Goal: Information Seeking & Learning: Compare options

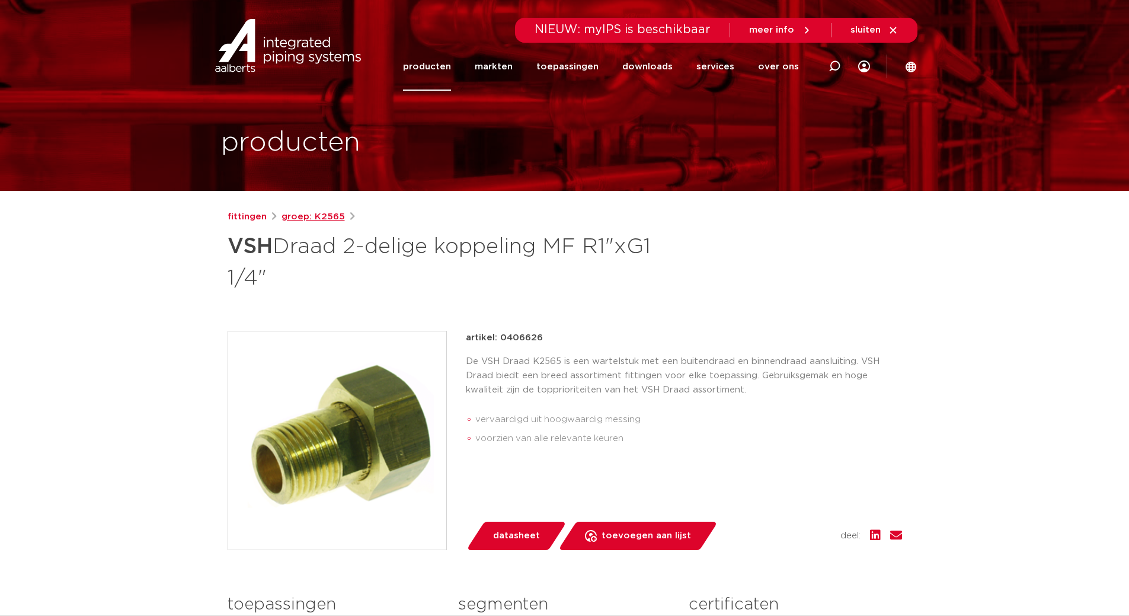
click at [301, 215] on link "groep: K2565" at bounding box center [313, 217] width 63 height 14
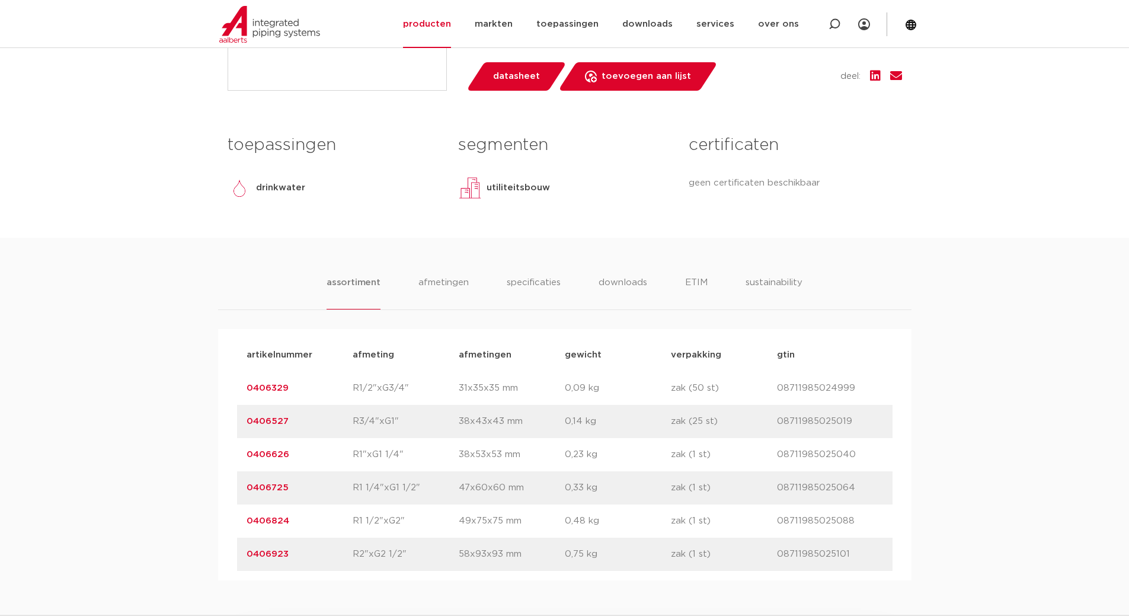
scroll to position [474, 0]
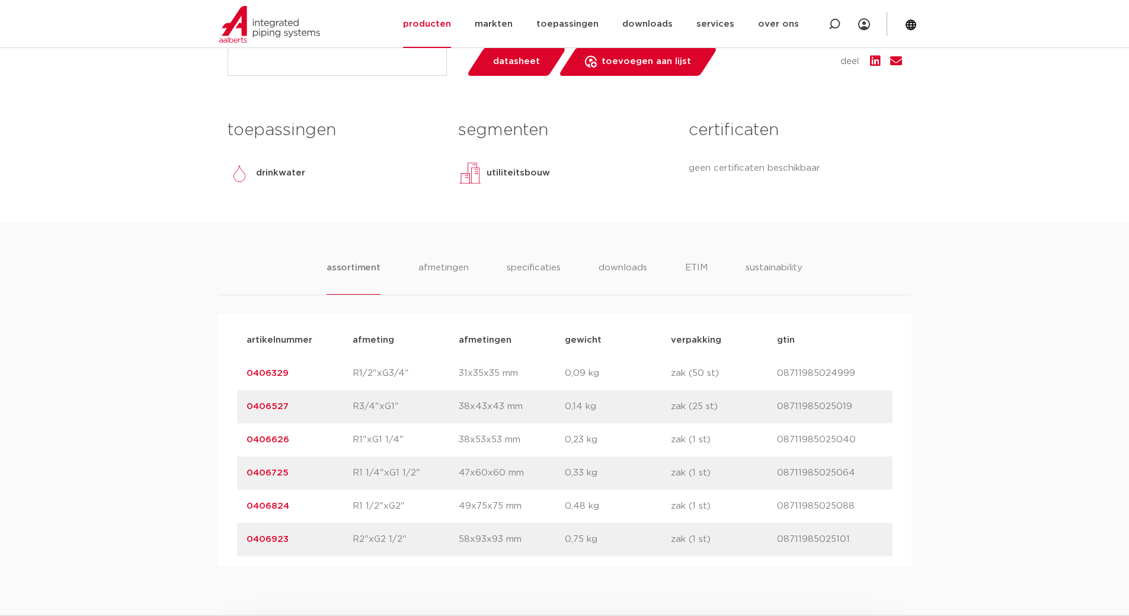
click at [280, 407] on link "0406527" at bounding box center [268, 406] width 42 height 9
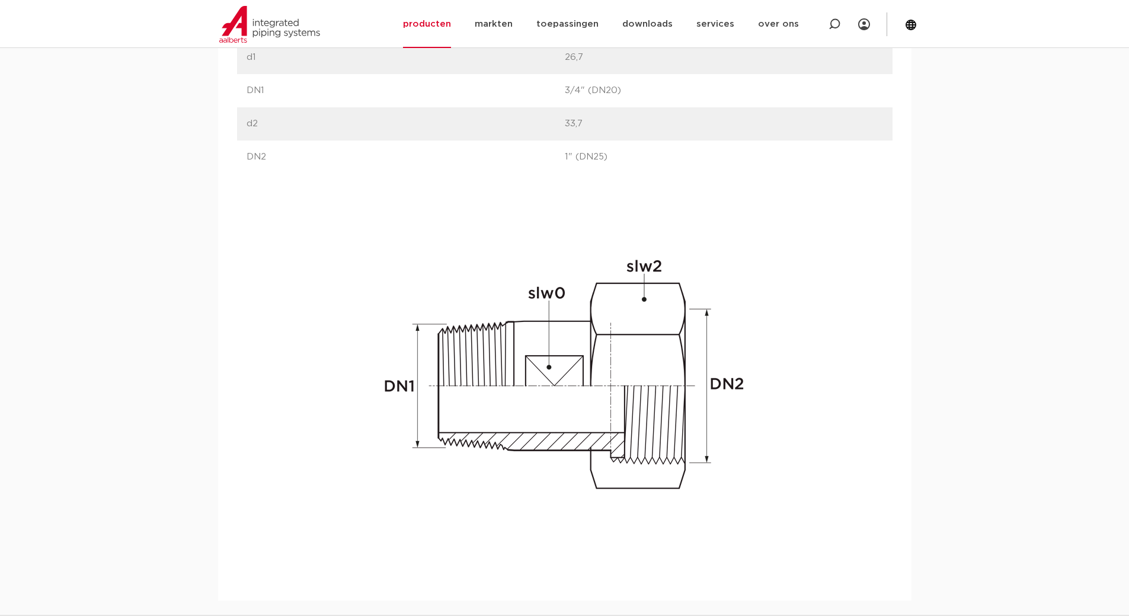
scroll to position [474, 0]
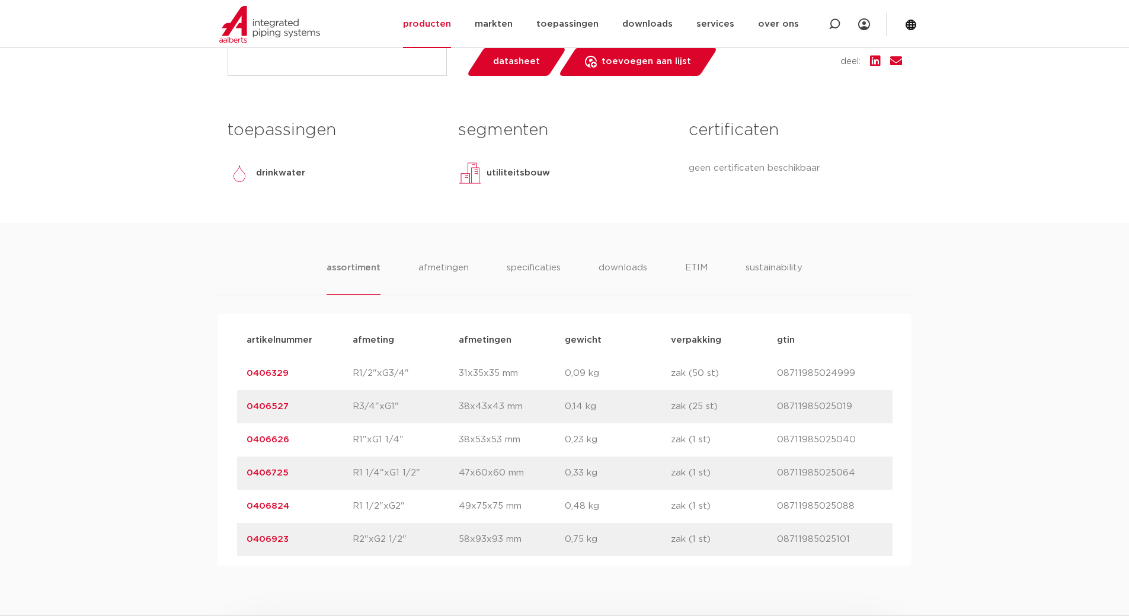
click at [284, 369] on link "0406329" at bounding box center [268, 373] width 42 height 9
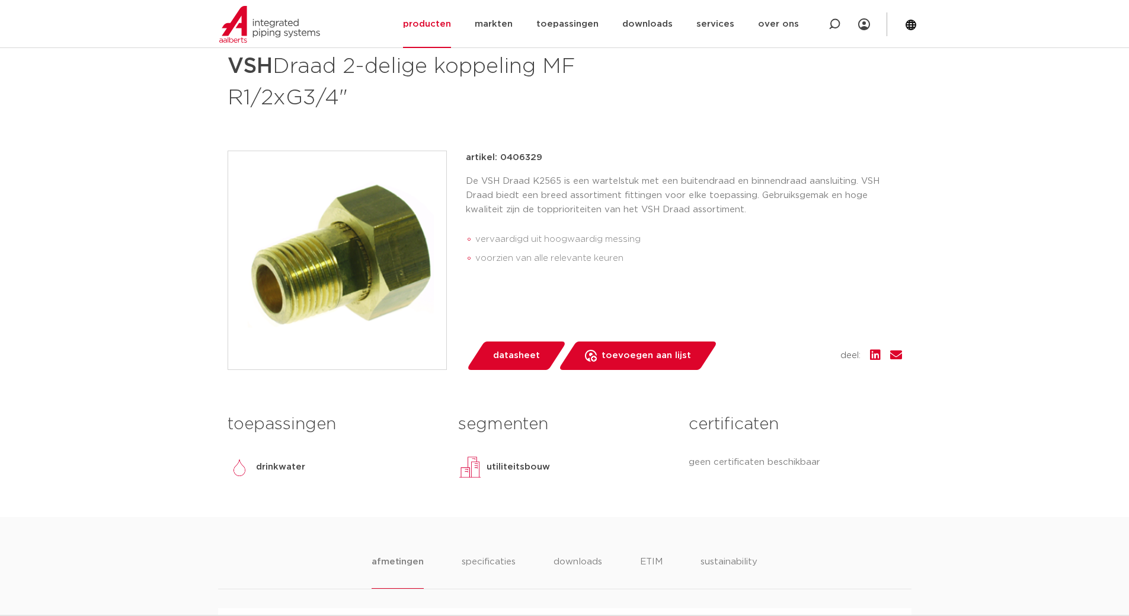
scroll to position [158, 0]
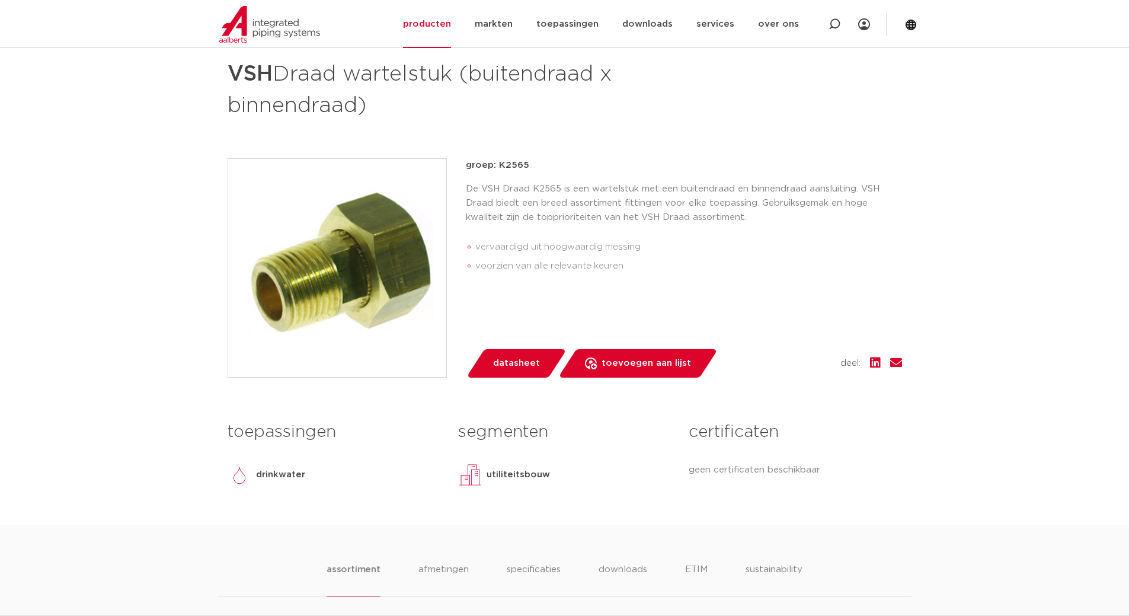
scroll to position [158, 0]
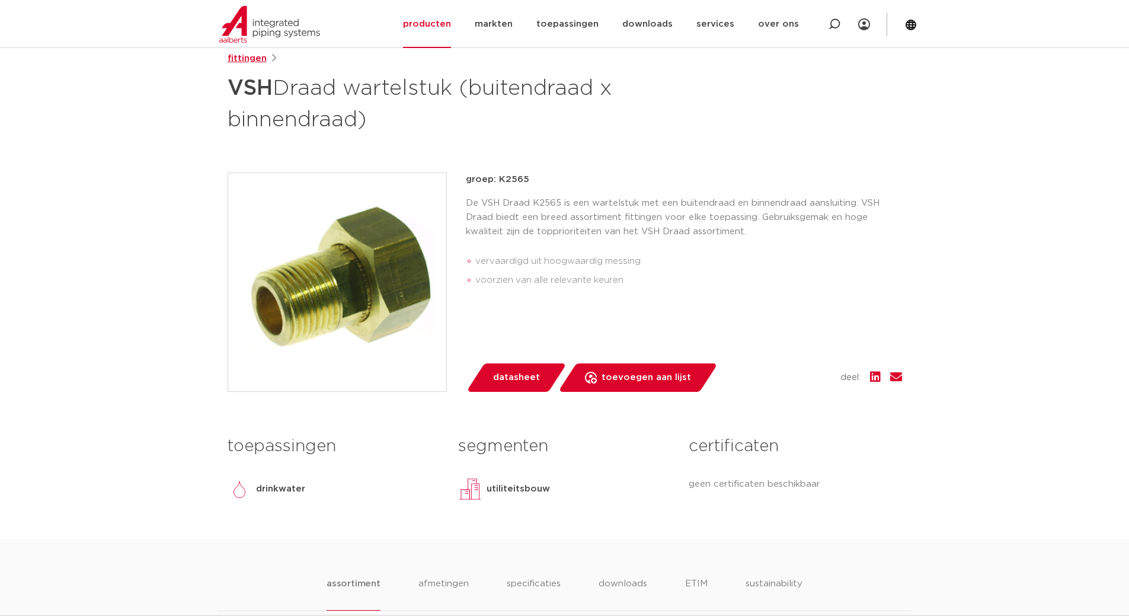
click at [247, 60] on link "fittingen" at bounding box center [247, 59] width 39 height 14
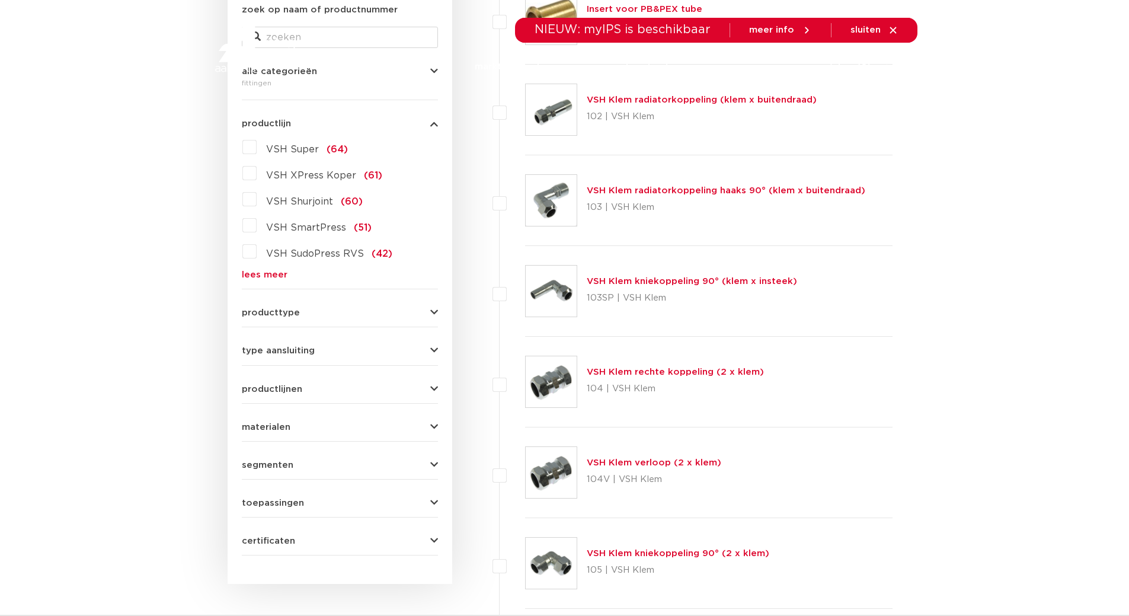
scroll to position [316, 0]
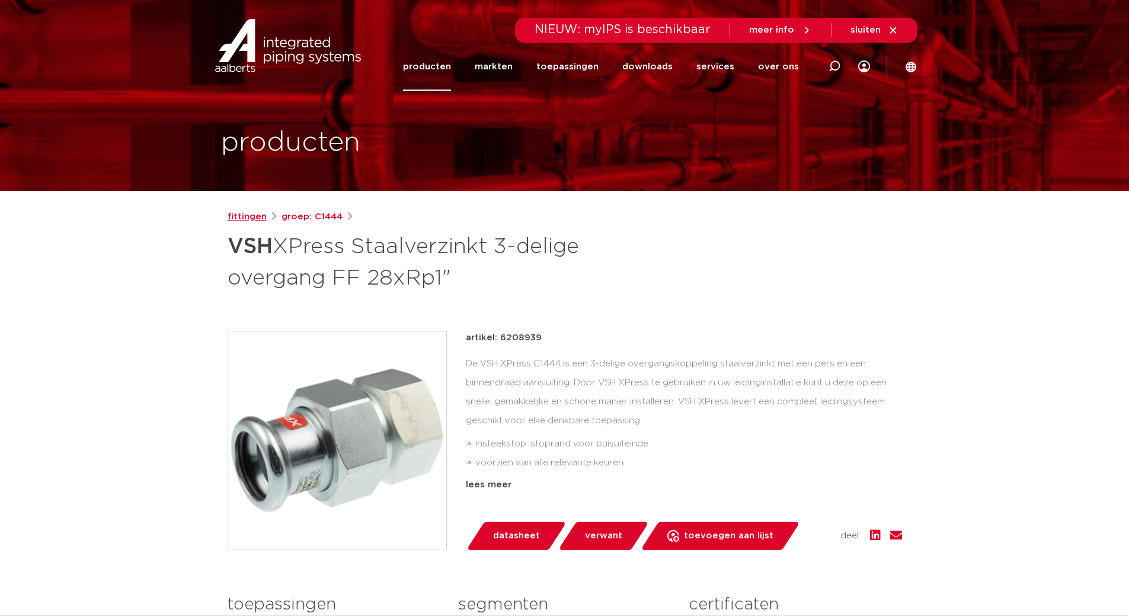
click at [260, 219] on link "fittingen" at bounding box center [247, 217] width 39 height 14
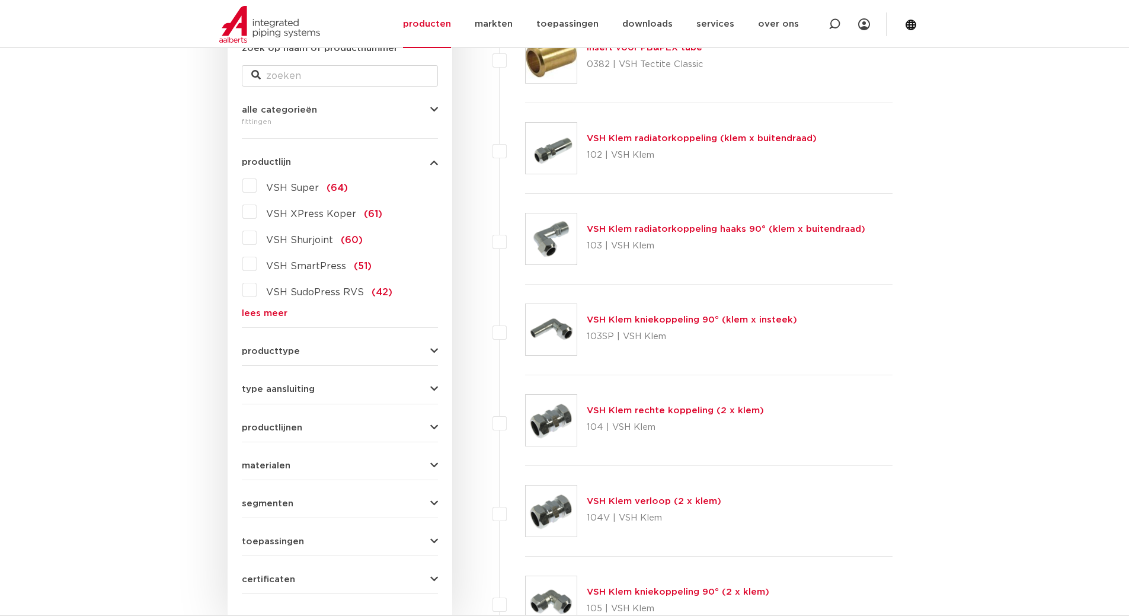
scroll to position [316, 0]
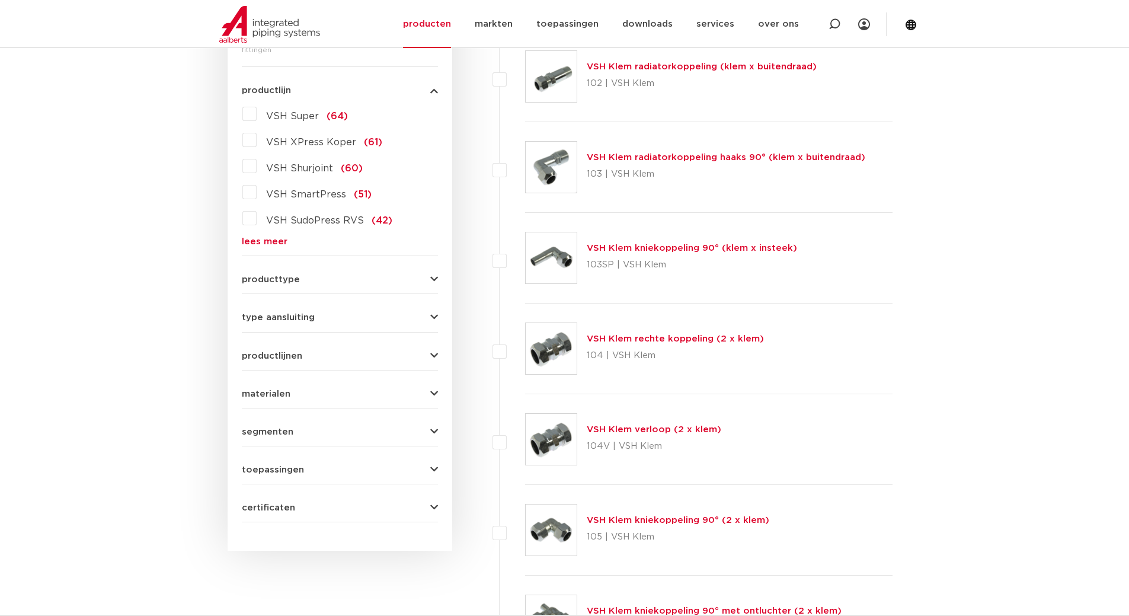
click at [271, 282] on span "producttype" at bounding box center [271, 279] width 58 height 9
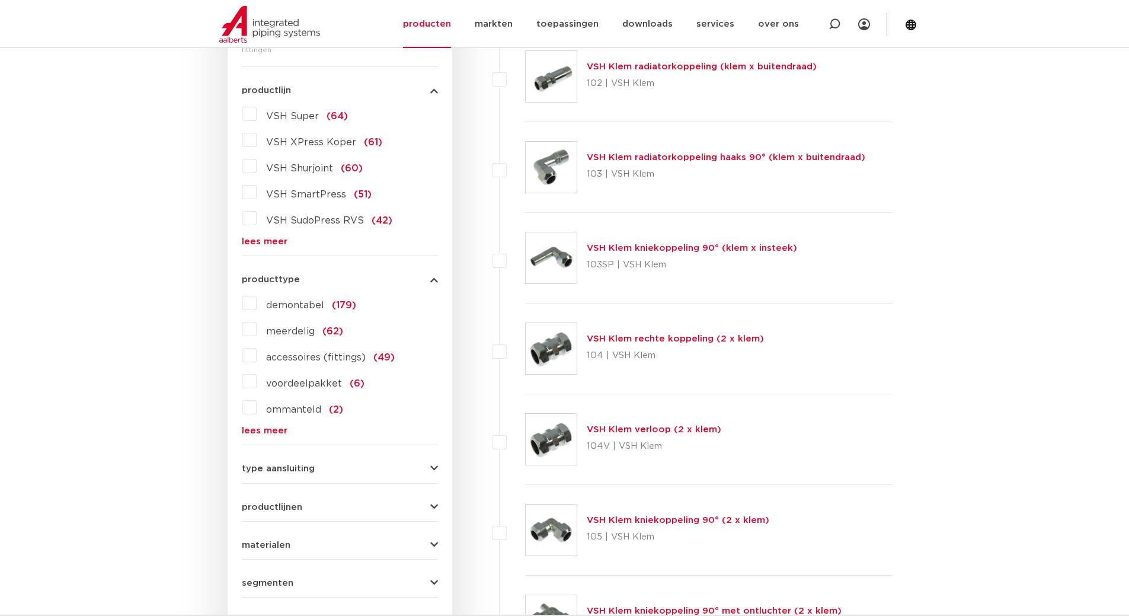
click at [257, 332] on label "meerdelig (62)" at bounding box center [300, 328] width 87 height 19
click at [0, 0] on input "meerdelig (62)" at bounding box center [0, 0] width 0 height 0
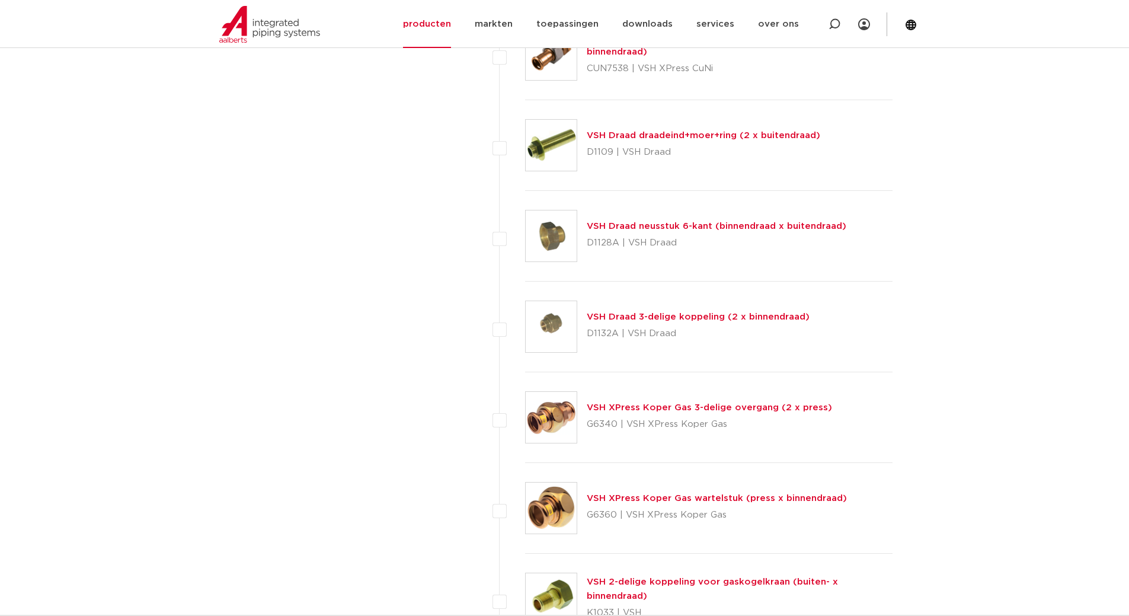
scroll to position [2447, 0]
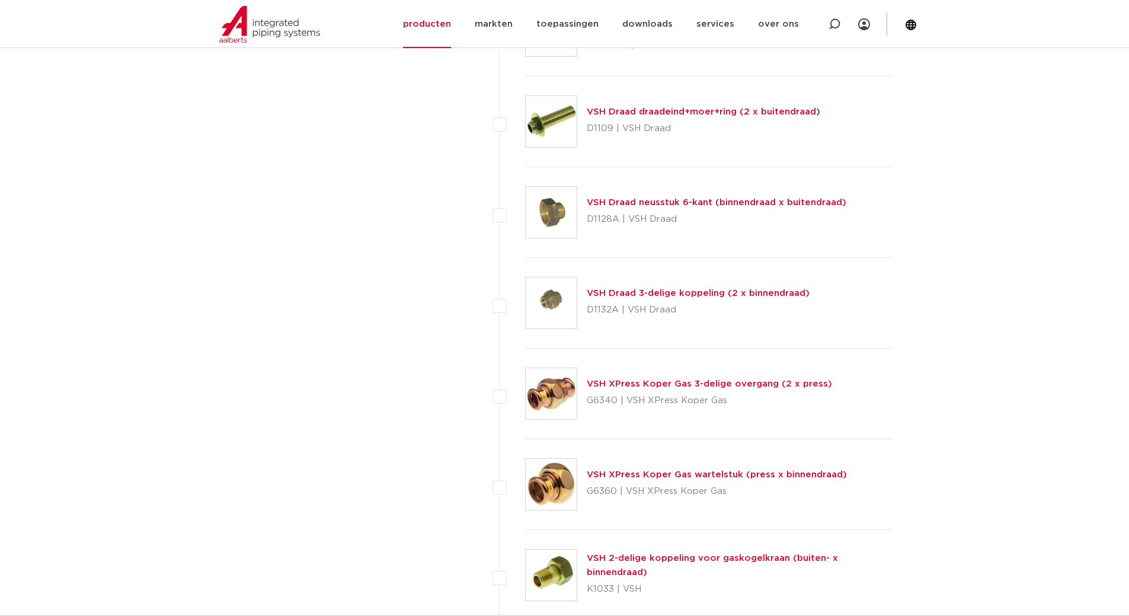
click at [734, 295] on link "VSH Draad 3-delige koppeling (2 x binnendraad)" at bounding box center [698, 293] width 223 height 9
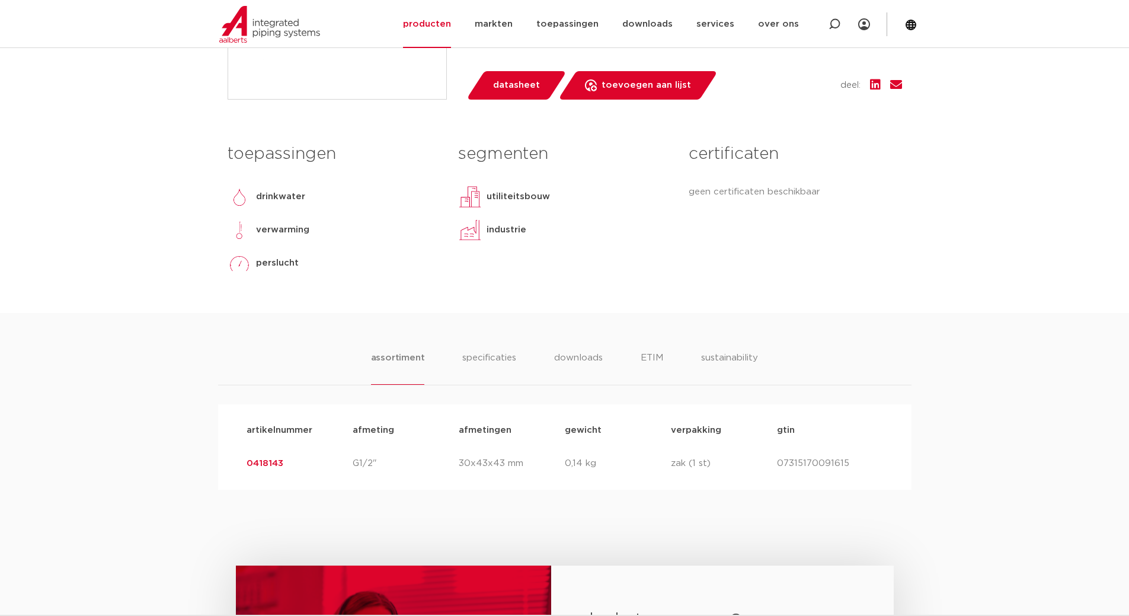
scroll to position [474, 0]
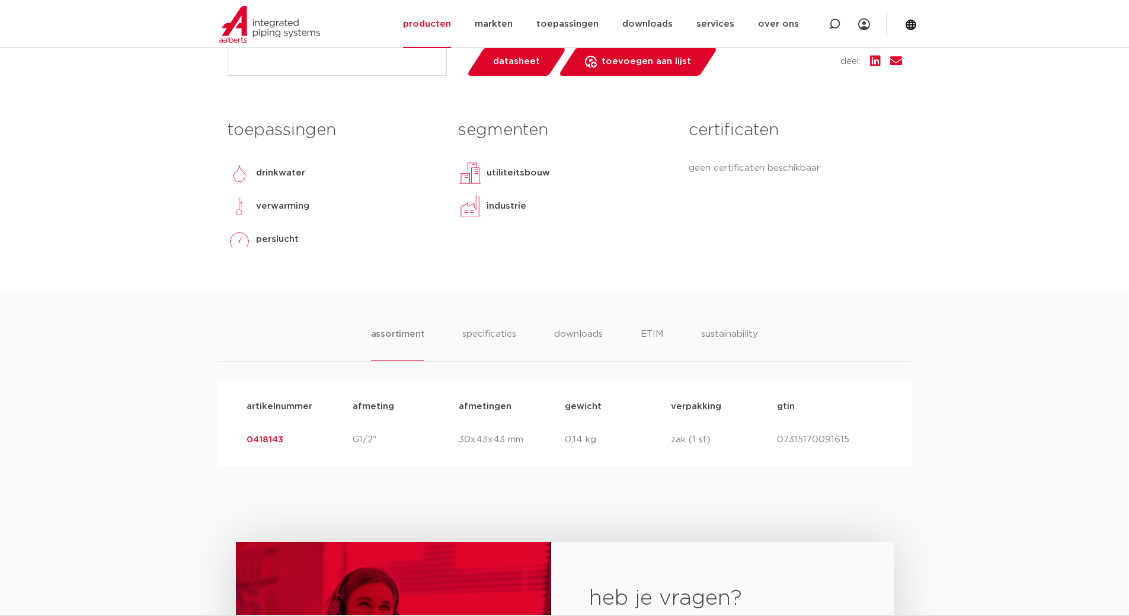
click at [276, 436] on link "0418143" at bounding box center [265, 439] width 37 height 9
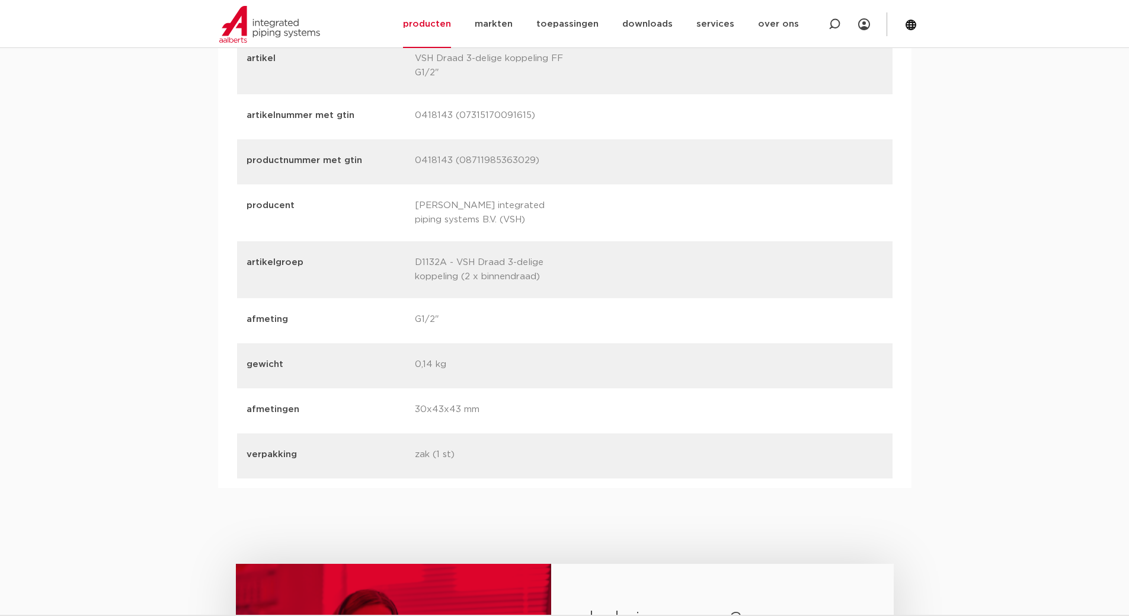
scroll to position [1422, 0]
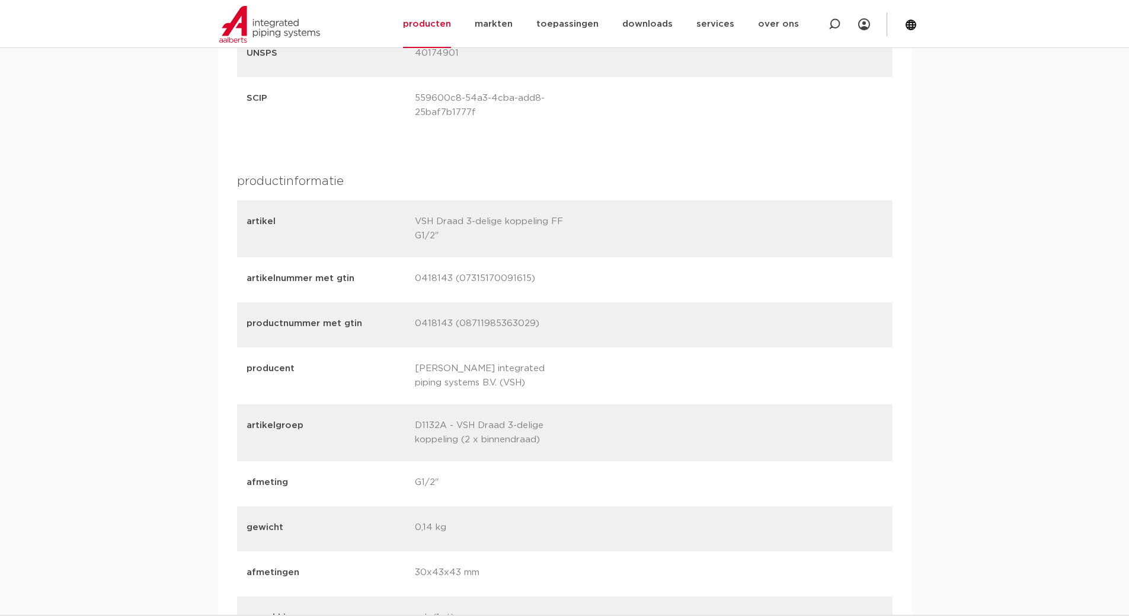
drag, startPoint x: 450, startPoint y: 277, endPoint x: 397, endPoint y: 276, distance: 53.4
click at [397, 276] on div "artikelnummer met gtin 0418143 (07315170091615)" at bounding box center [565, 279] width 656 height 45
copy div "0418143"
drag, startPoint x: 524, startPoint y: 280, endPoint x: 460, endPoint y: 281, distance: 64.0
click at [460, 281] on p "0418143 (07315170091615)" at bounding box center [494, 279] width 159 height 17
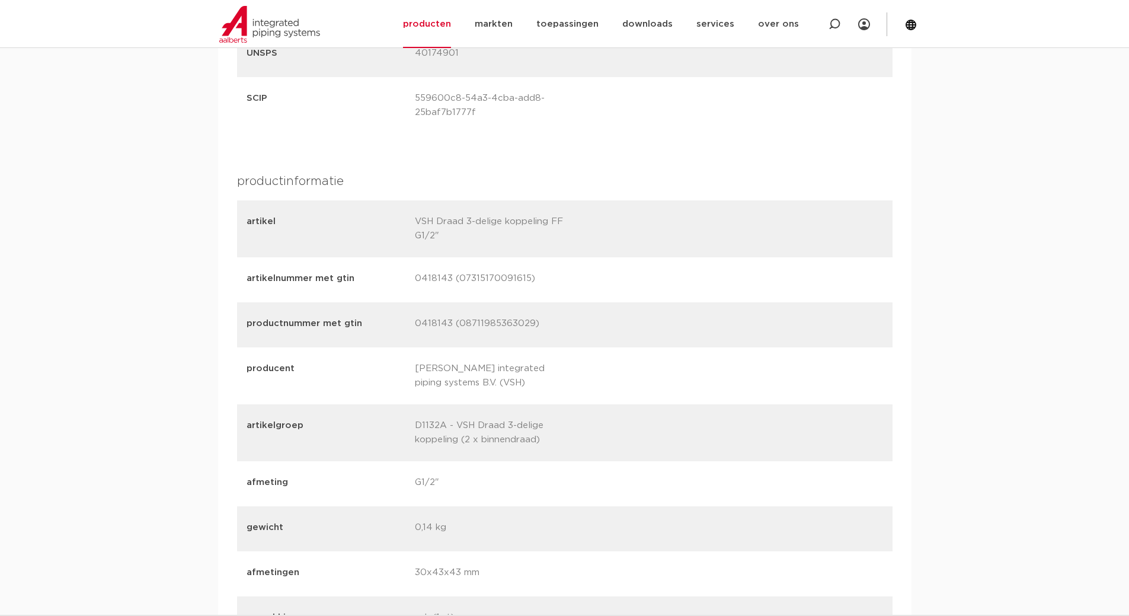
copy p "07315170091615"
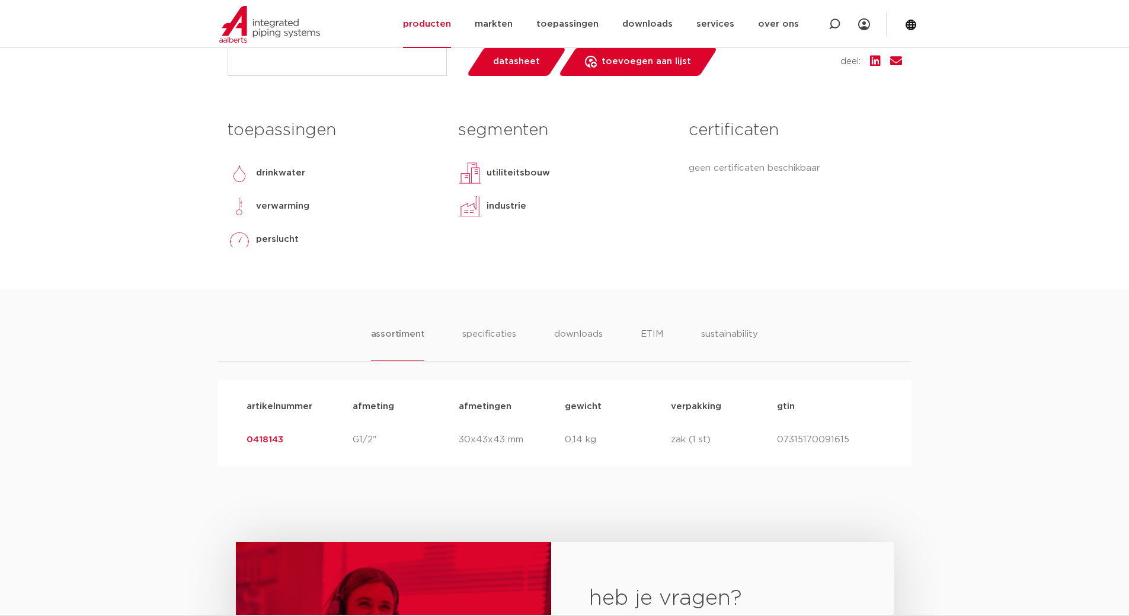
scroll to position [474, 0]
drag, startPoint x: 286, startPoint y: 436, endPoint x: 246, endPoint y: 440, distance: 39.9
click at [247, 440] on p "0418143" at bounding box center [300, 440] width 106 height 14
copy link "0418143"
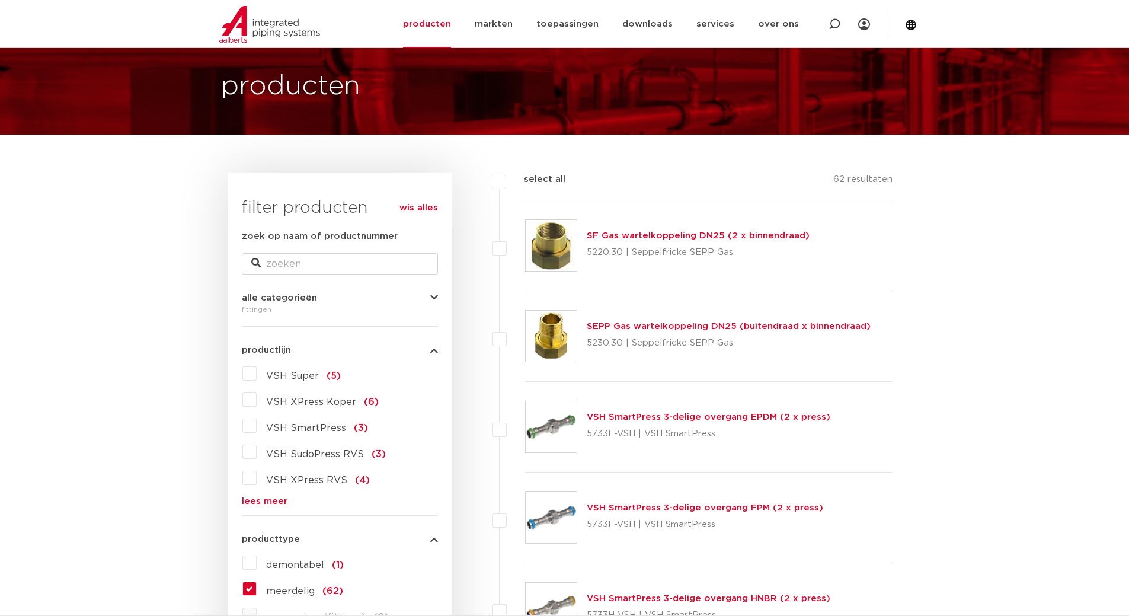
scroll to position [53, 0]
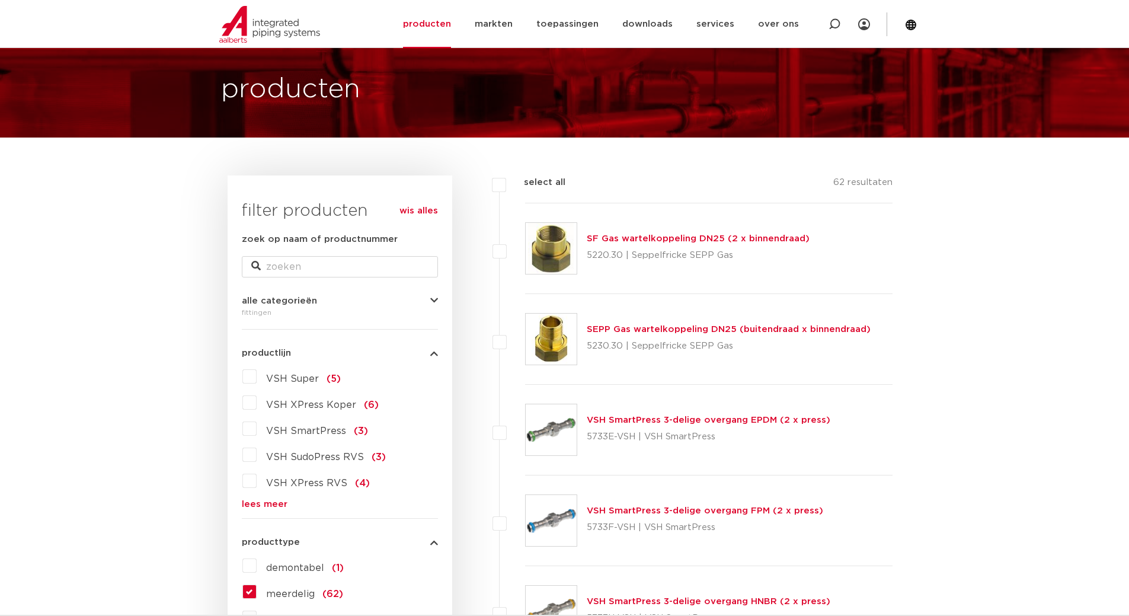
click at [779, 236] on link "SF Gas wartelkoppeling DN25 (2 x binnendraad)" at bounding box center [698, 238] width 223 height 9
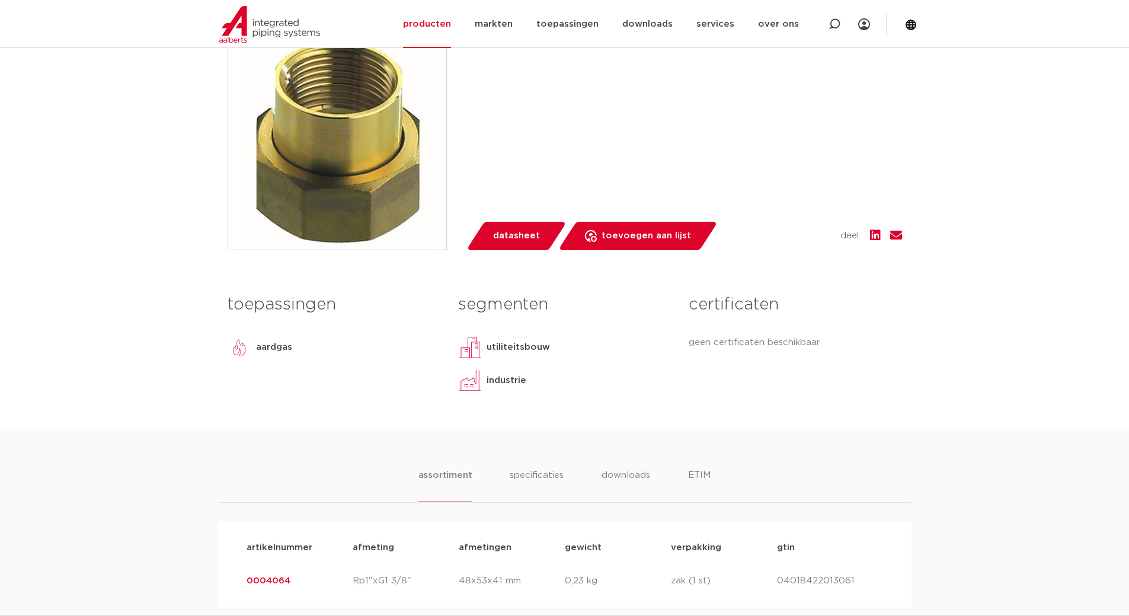
scroll to position [158, 0]
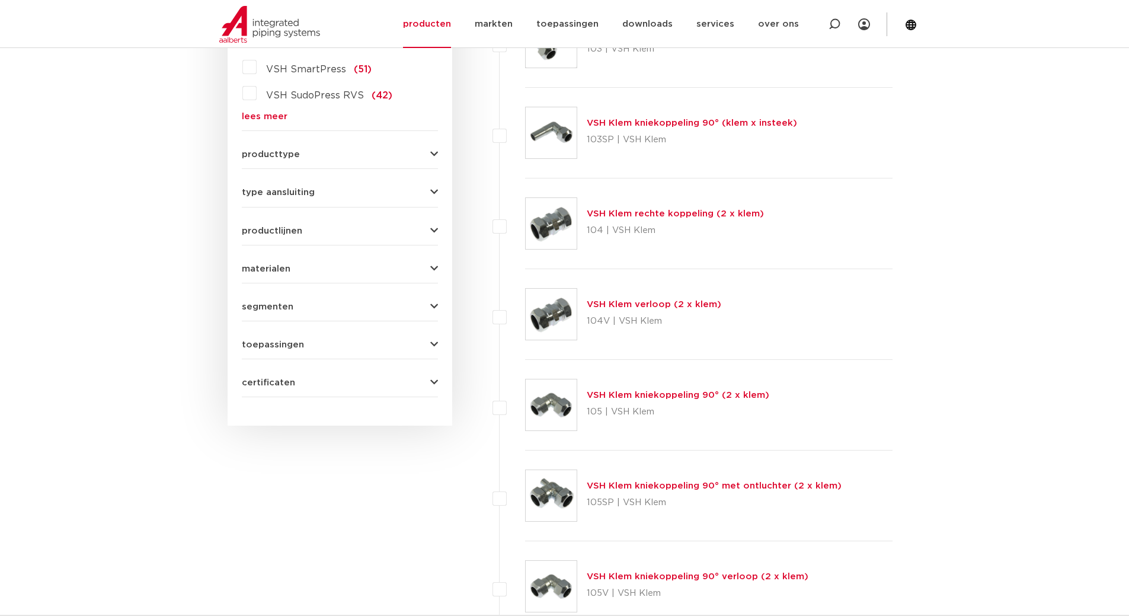
scroll to position [316, 0]
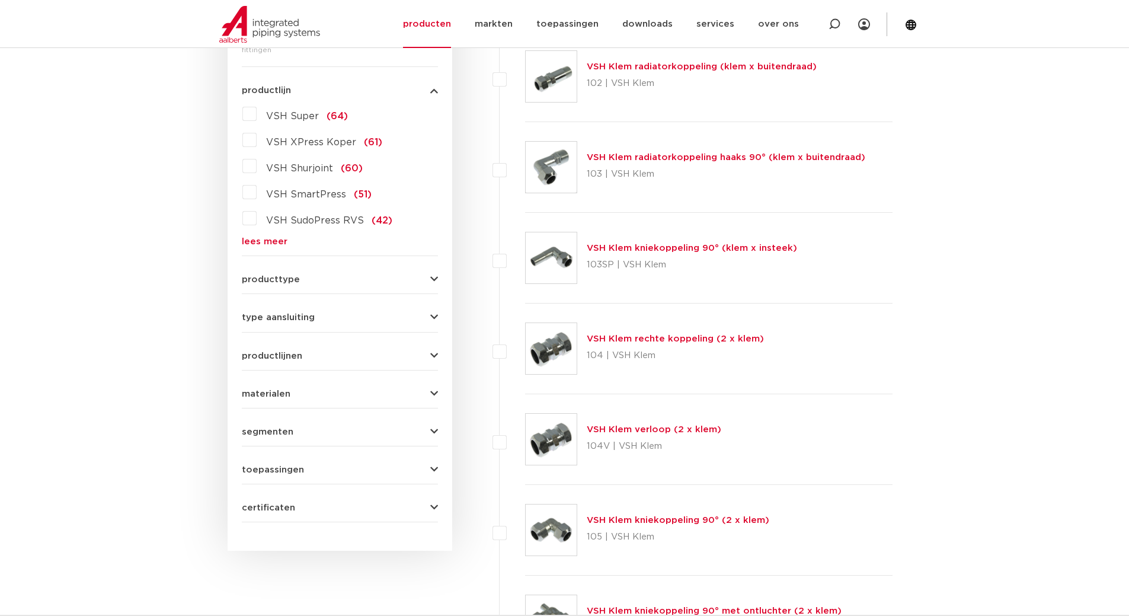
click at [266, 314] on span "type aansluiting" at bounding box center [278, 317] width 73 height 9
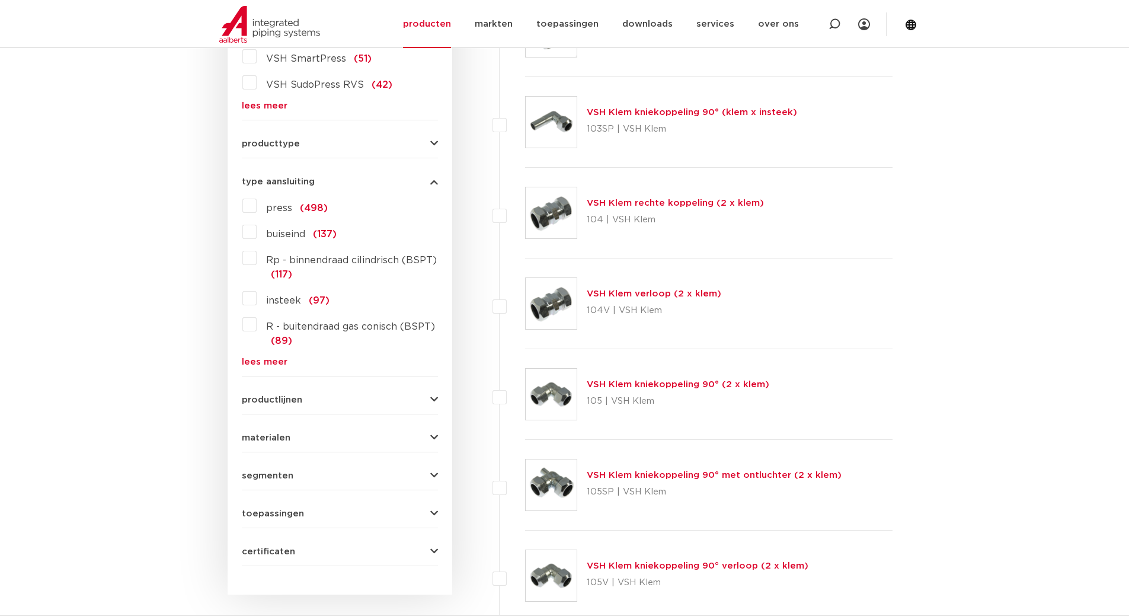
scroll to position [474, 0]
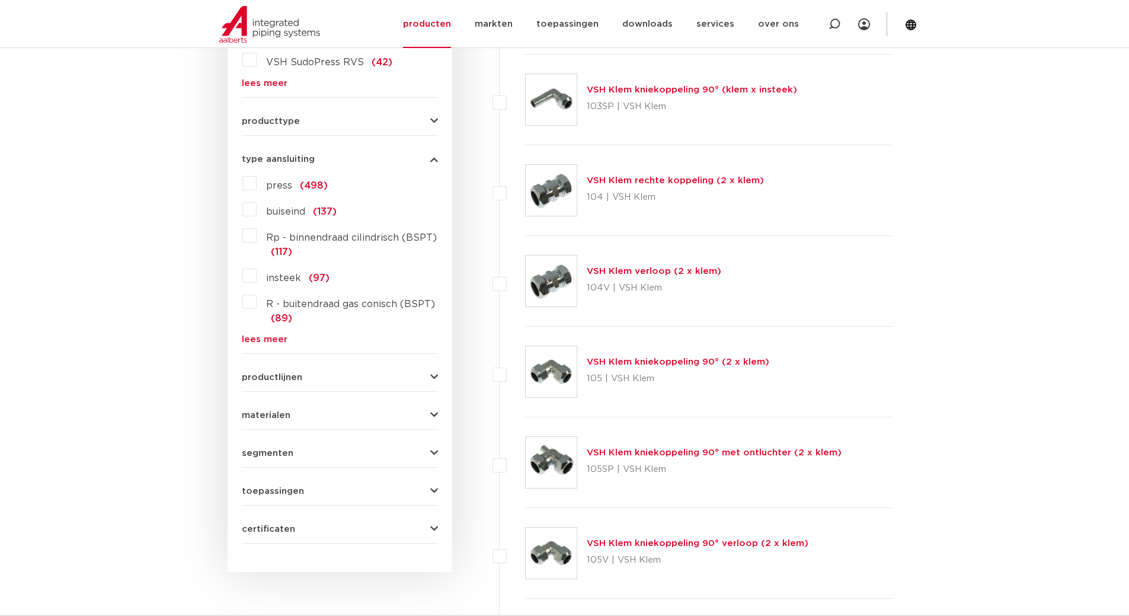
click at [286, 379] on span "productlijnen" at bounding box center [272, 377] width 60 height 9
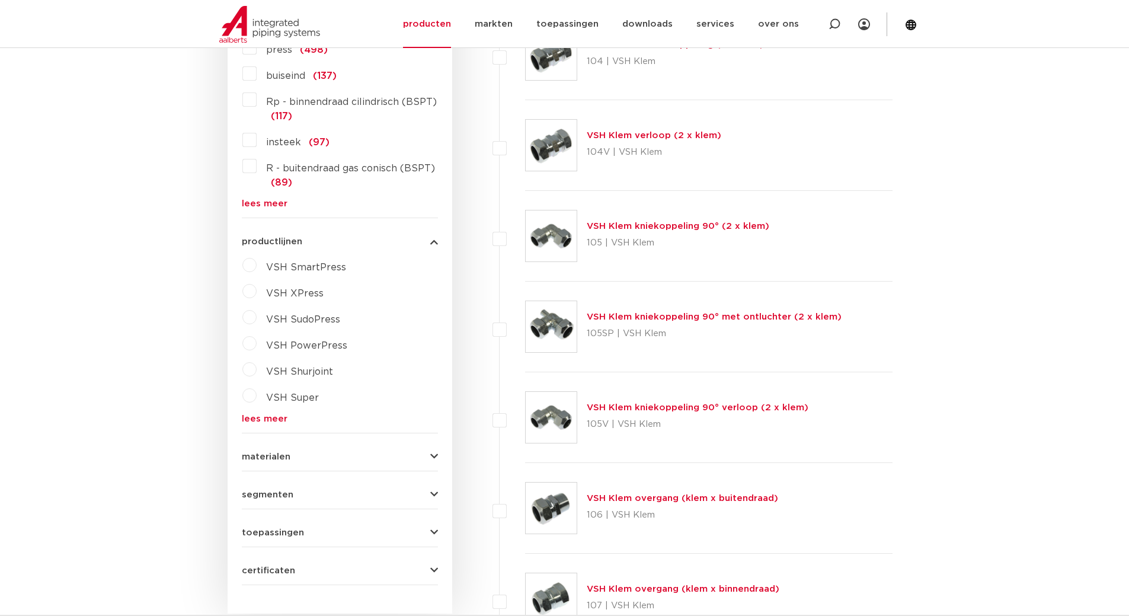
scroll to position [632, 0]
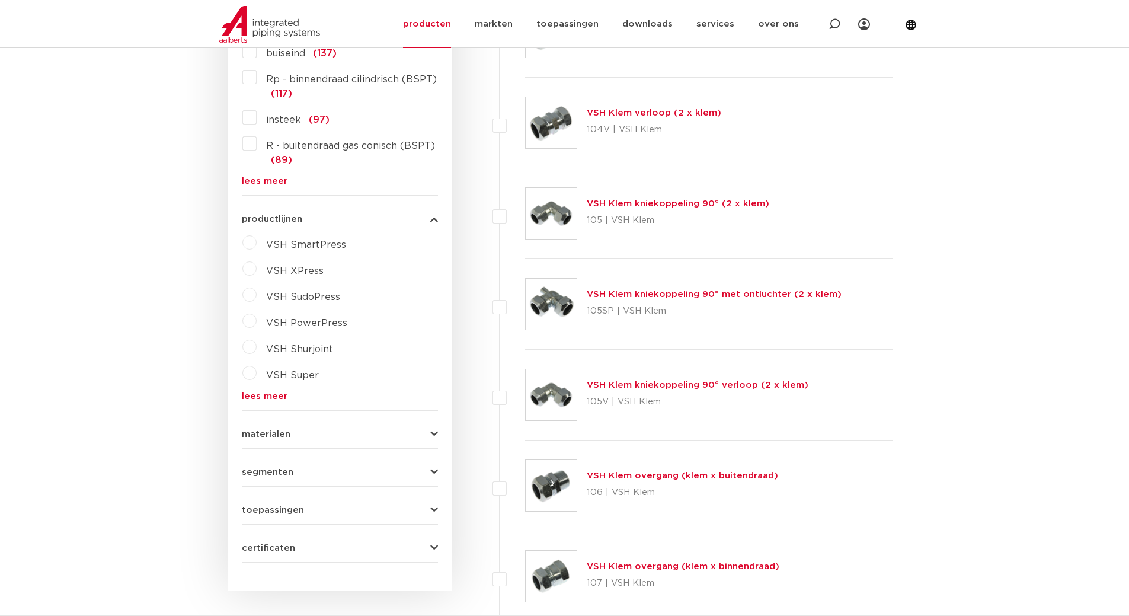
click at [261, 433] on span "materialen" at bounding box center [266, 434] width 49 height 9
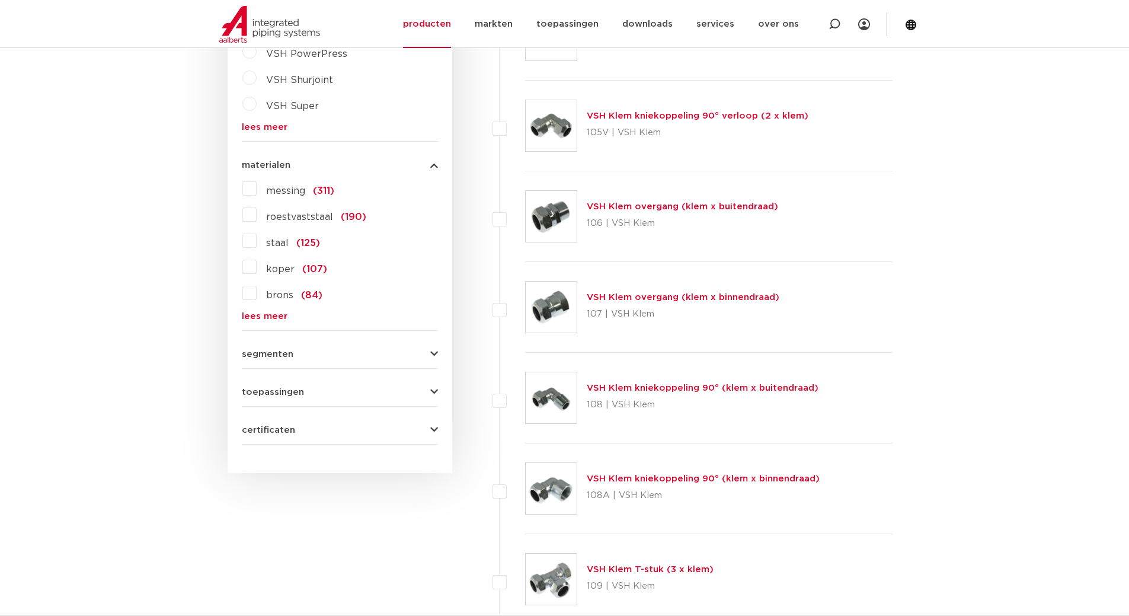
scroll to position [948, 0]
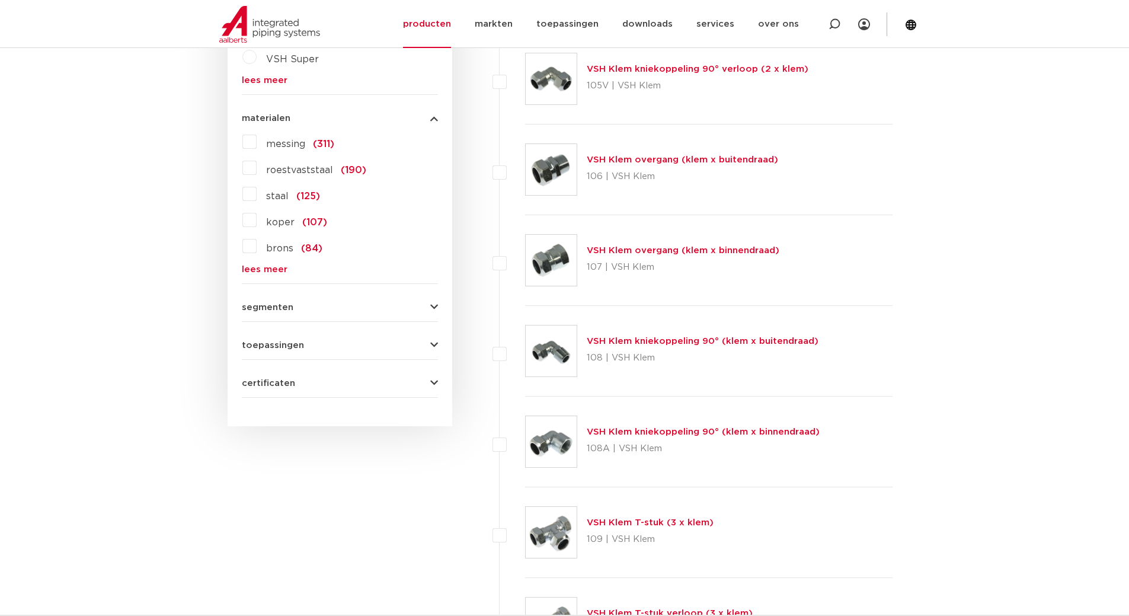
click at [257, 146] on label "messing (311)" at bounding box center [296, 141] width 78 height 19
click at [0, 0] on input "messing (311)" at bounding box center [0, 0] width 0 height 0
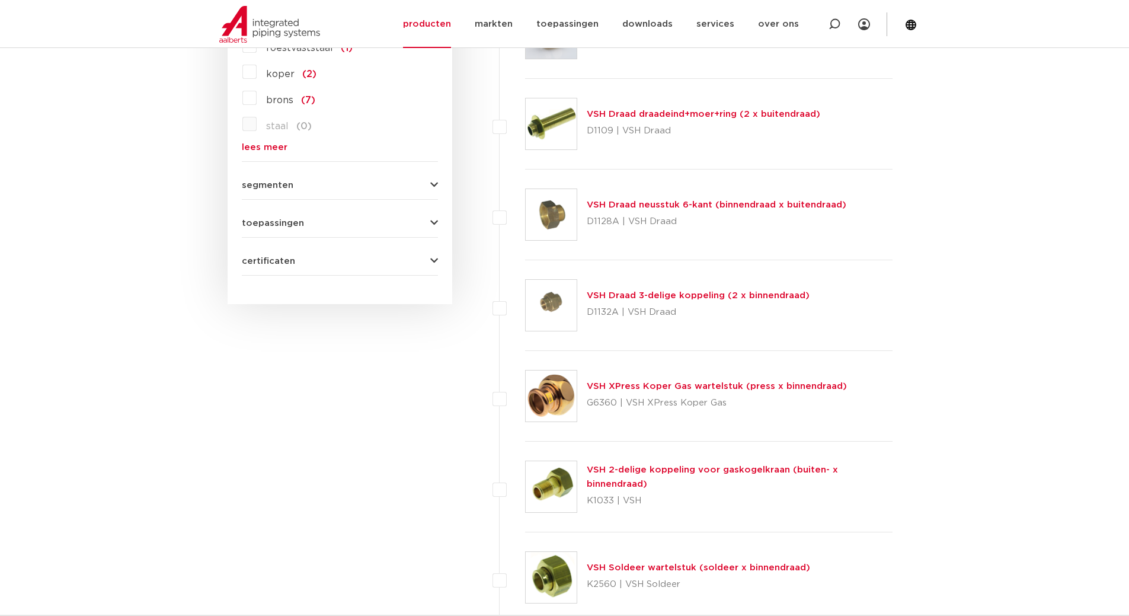
scroll to position [1107, 0]
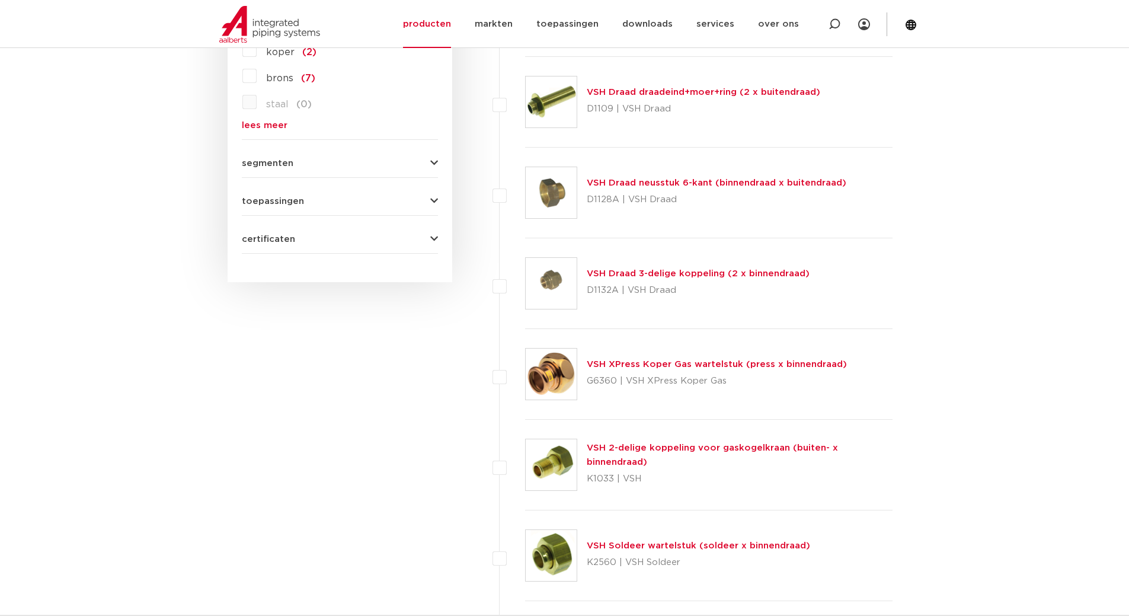
click at [284, 197] on span "toepassingen" at bounding box center [273, 201] width 62 height 9
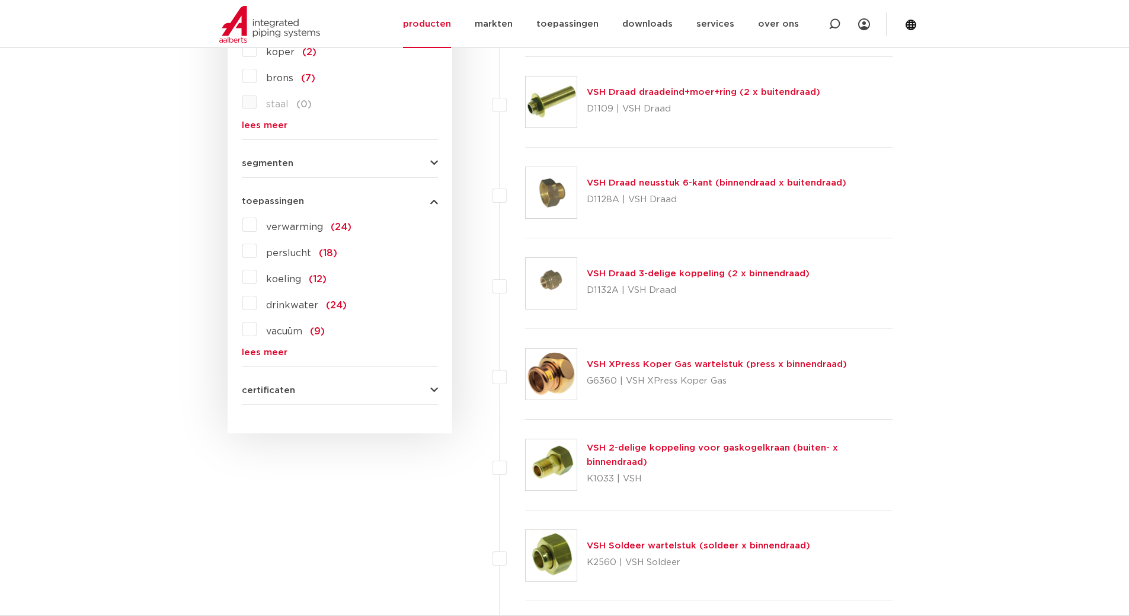
click at [274, 389] on span "certificaten" at bounding box center [268, 390] width 53 height 9
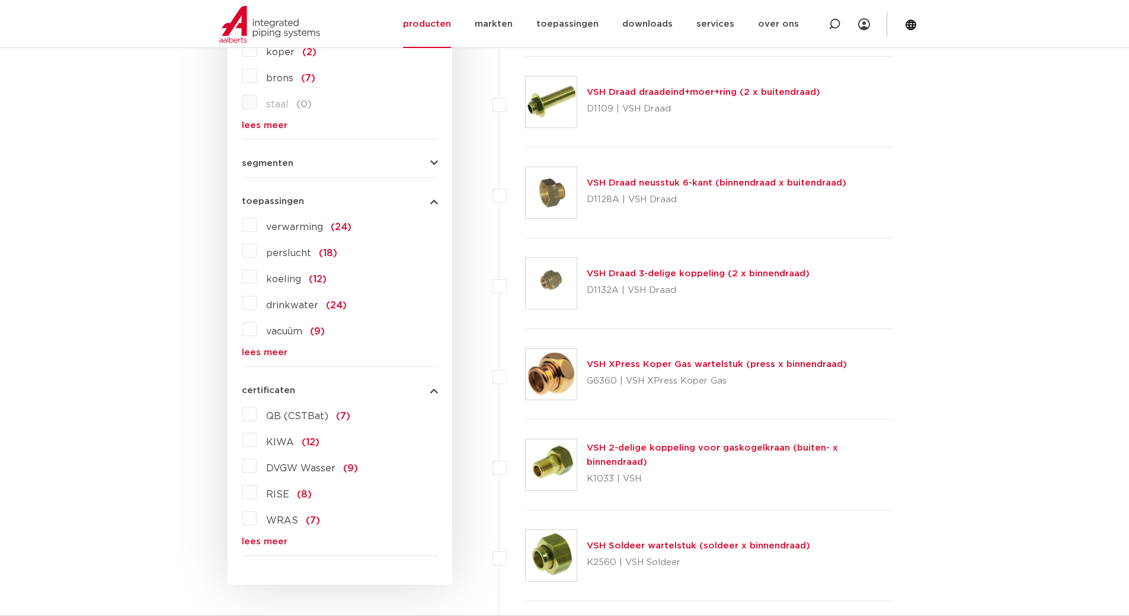
click at [263, 165] on span "segmenten" at bounding box center [268, 163] width 52 height 9
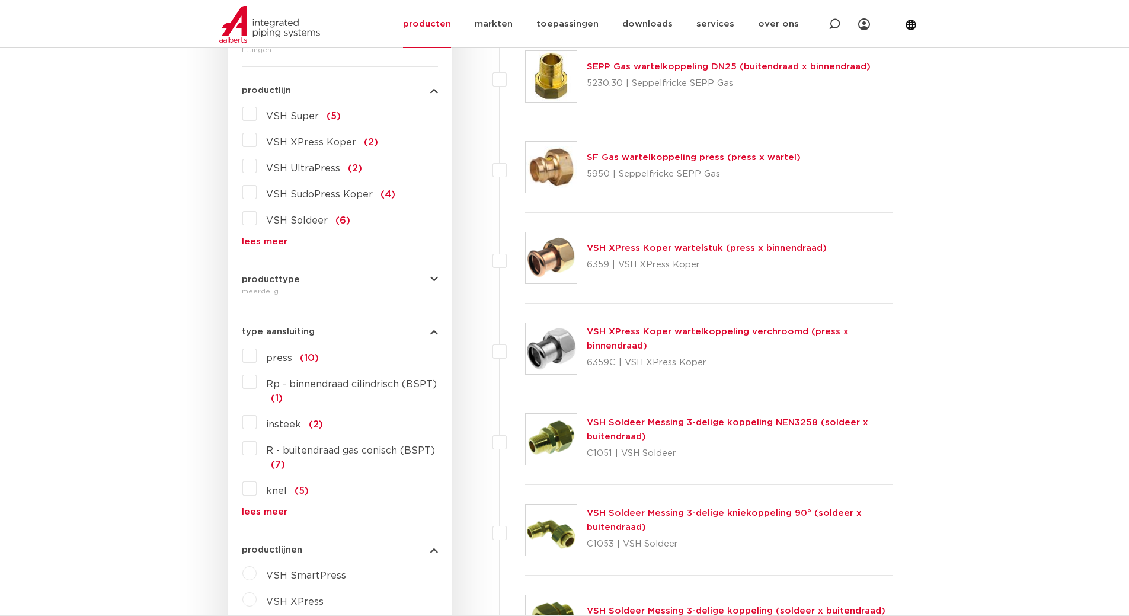
scroll to position [158, 0]
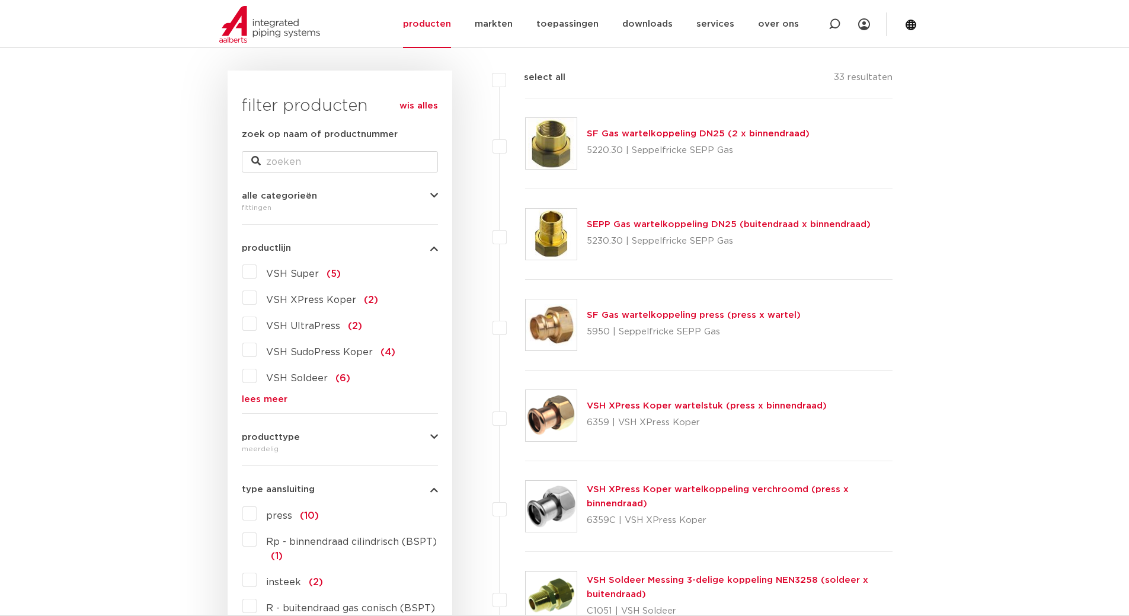
click at [257, 278] on label "VSH Super (5)" at bounding box center [299, 271] width 84 height 19
click at [0, 0] on input "VSH Super (5)" at bounding box center [0, 0] width 0 height 0
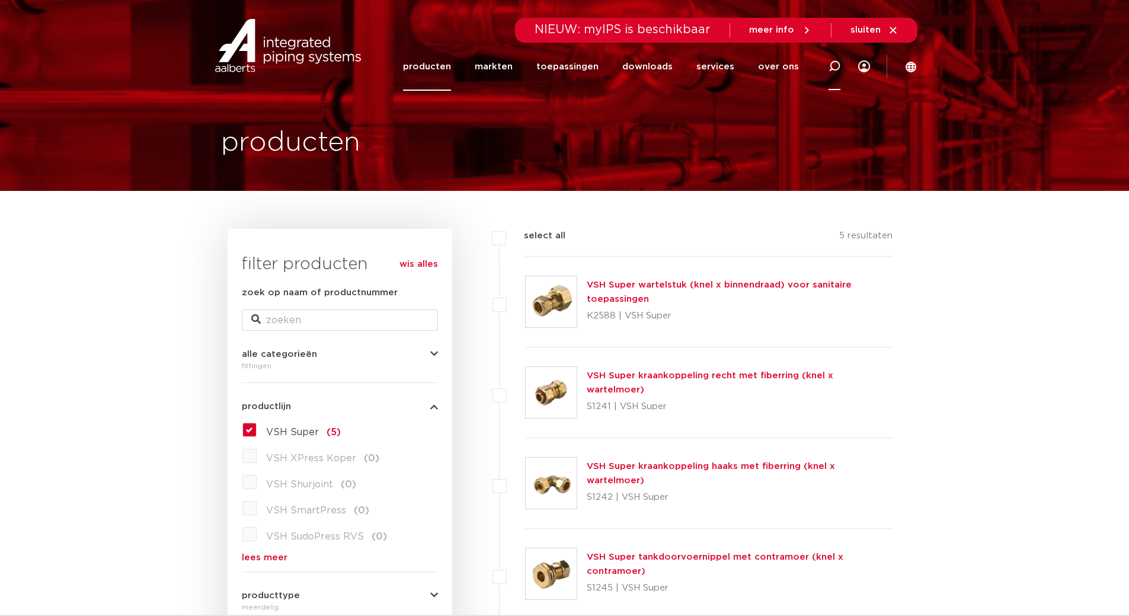
click at [838, 68] on icon at bounding box center [834, 66] width 14 height 14
type input "3delig"
click button "Zoeken" at bounding box center [0, 0] width 0 height 0
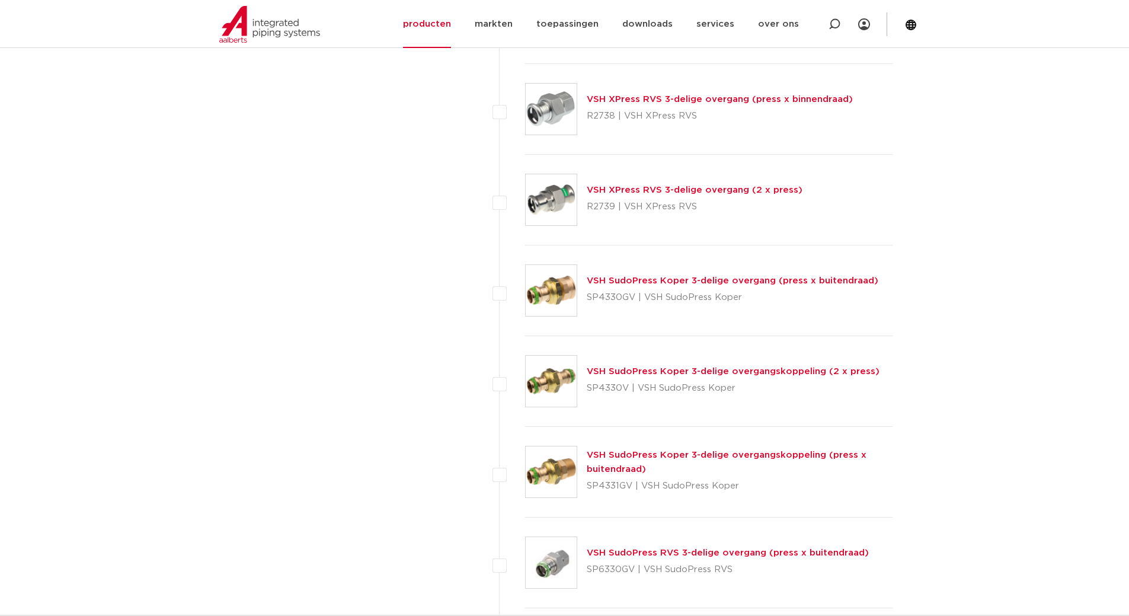
scroll to position [2529, 0]
